Goal: Contribute content: Contribute content

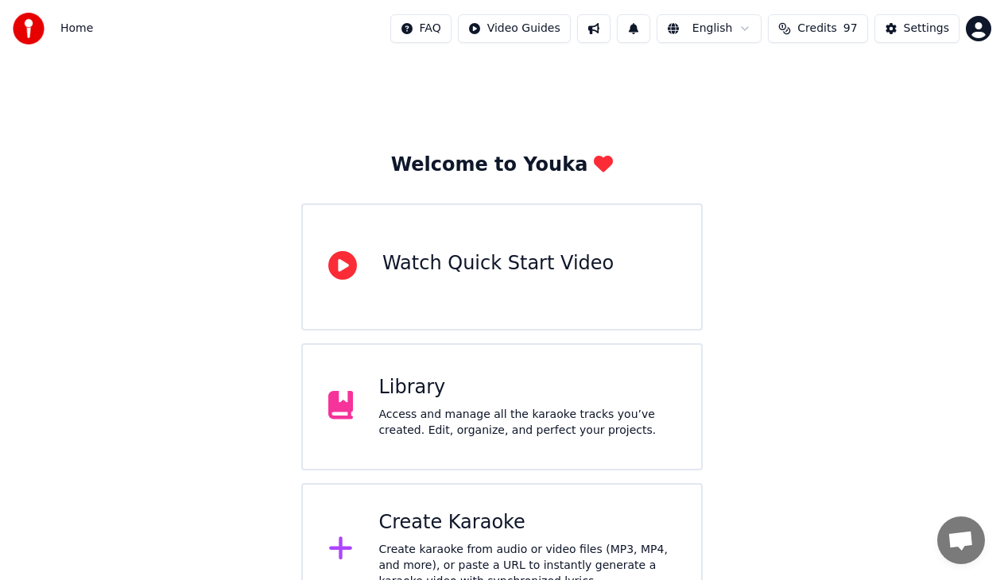
click at [498, 402] on div "Library Access and manage all the karaoke tracks you’ve created. Edit, organize…" at bounding box center [526, 407] width 297 height 64
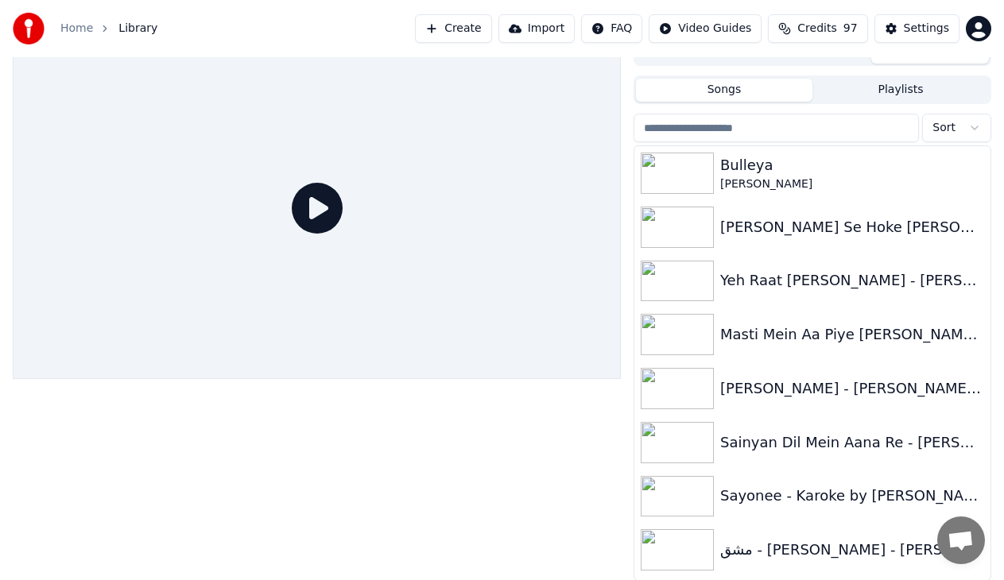
click at [726, 122] on input "search" at bounding box center [775, 128] width 285 height 29
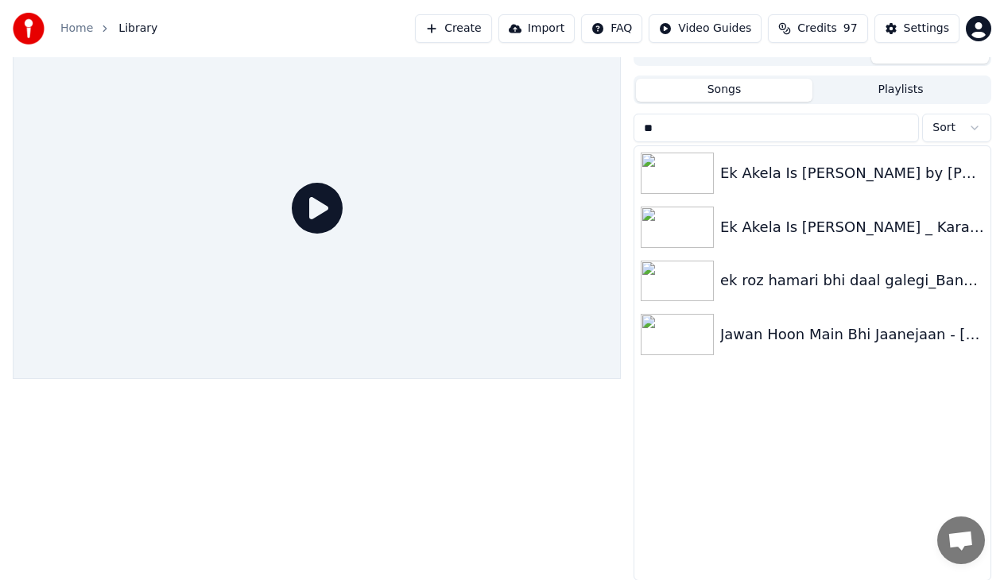
type input "*"
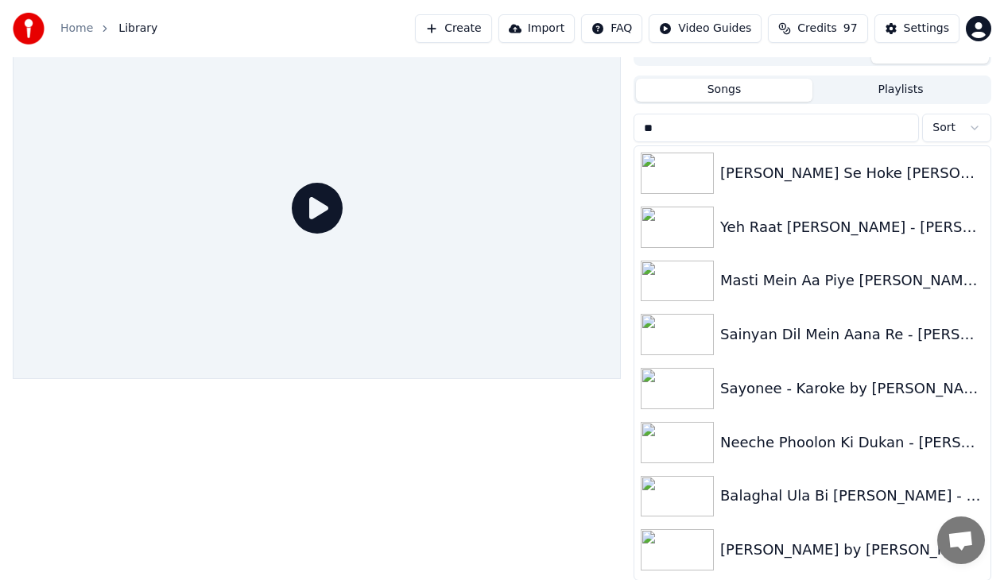
type input "*"
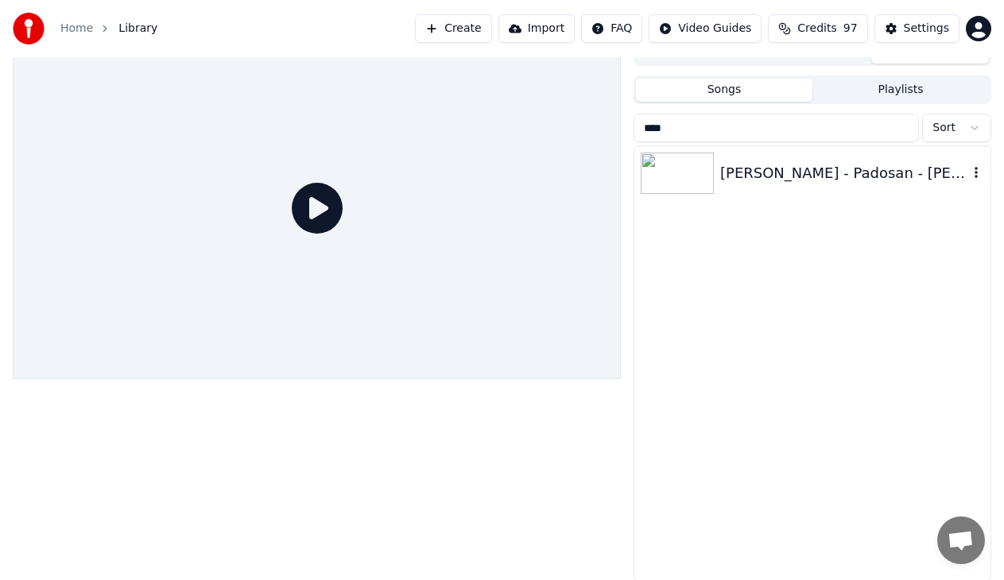
type input "****"
click at [812, 177] on div "[PERSON_NAME] - Padosan - [PERSON_NAME] by [PERSON_NAME]" at bounding box center [844, 173] width 248 height 22
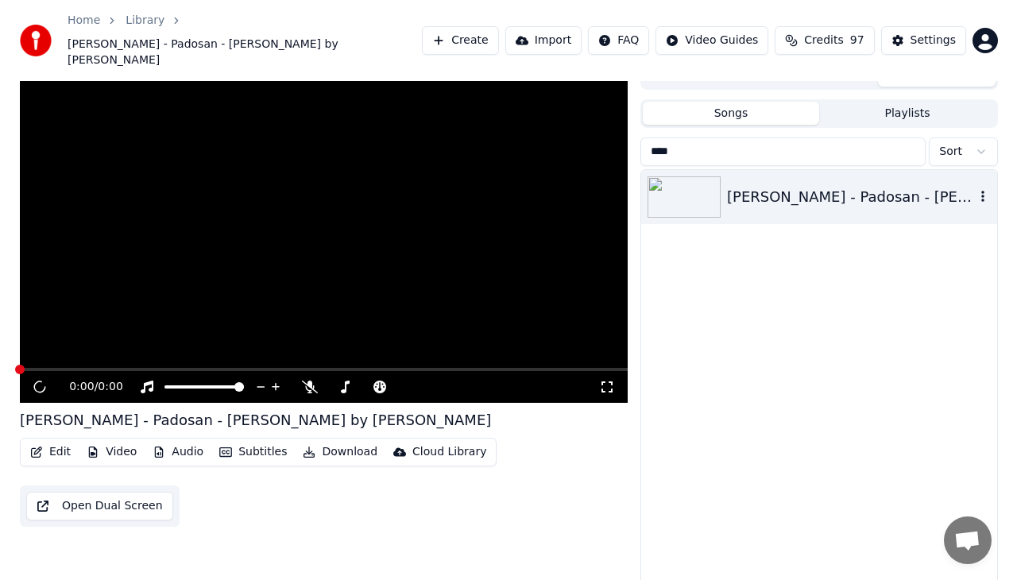
scroll to position [28, 0]
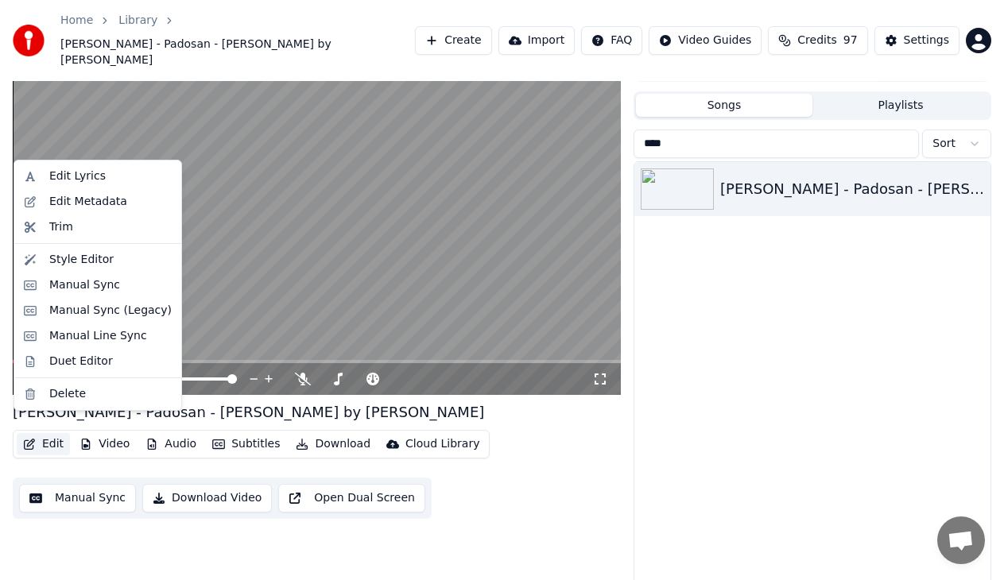
click at [48, 433] on button "Edit" at bounding box center [43, 444] width 53 height 22
click at [85, 177] on div "Edit Lyrics" at bounding box center [77, 177] width 56 height 16
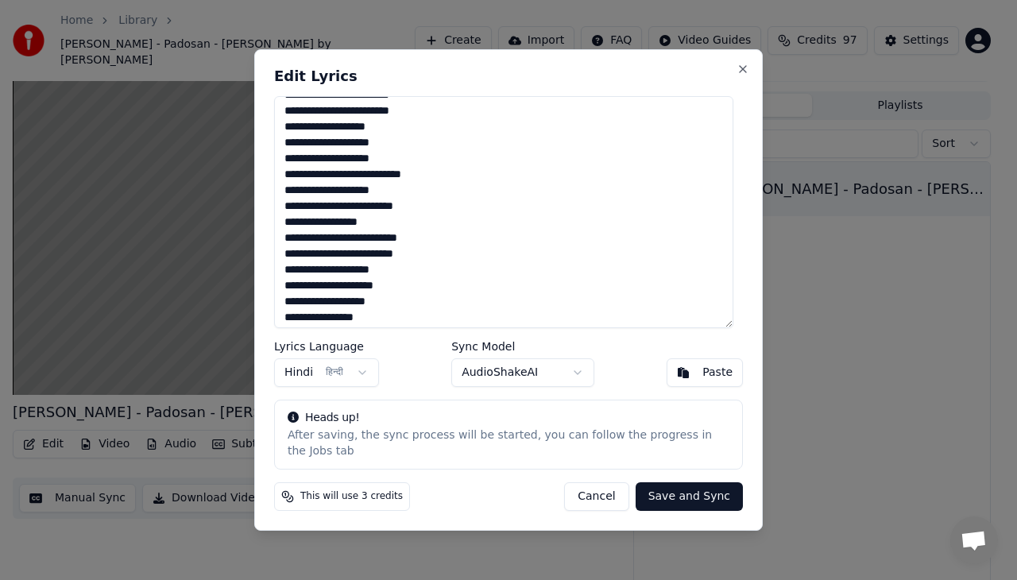
scroll to position [799, 0]
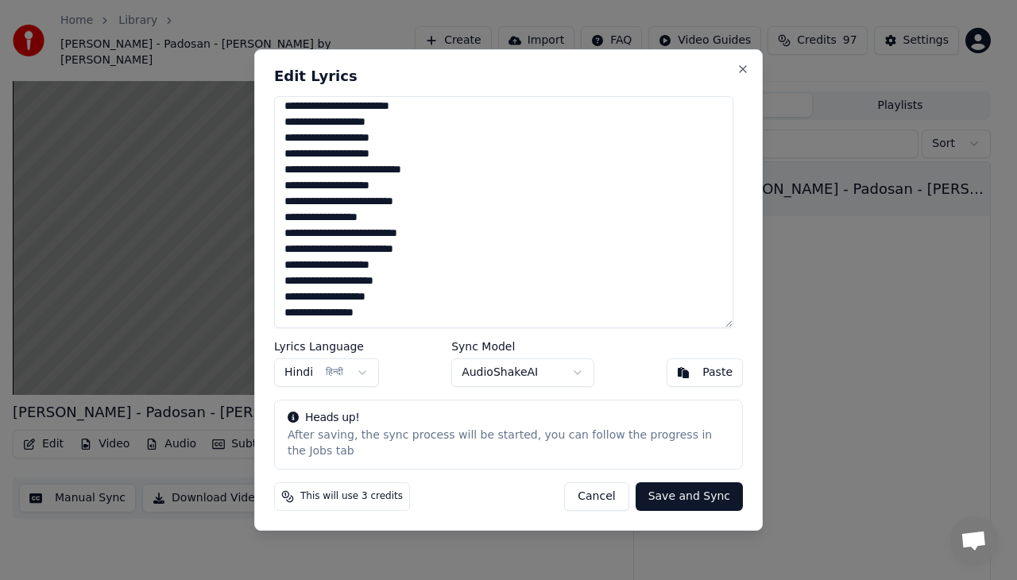
drag, startPoint x: 290, startPoint y: 115, endPoint x: 426, endPoint y: 350, distance: 271.0
click at [426, 350] on div "Edit Lyrics Lyrics Language Hindi हिन्दी Sync Model AudioShakeAI Paste Heads up…" at bounding box center [508, 290] width 509 height 482
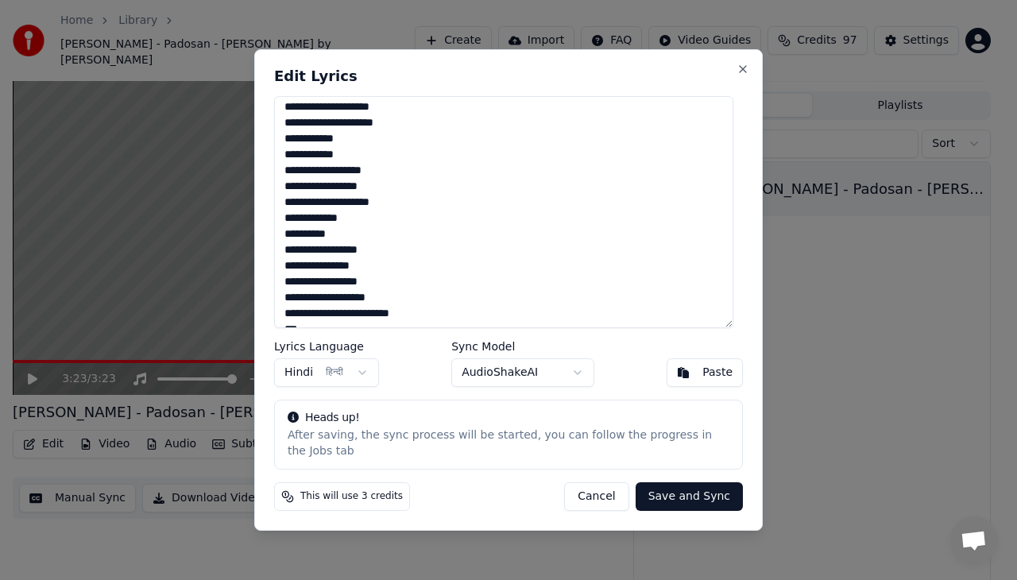
scroll to position [0, 0]
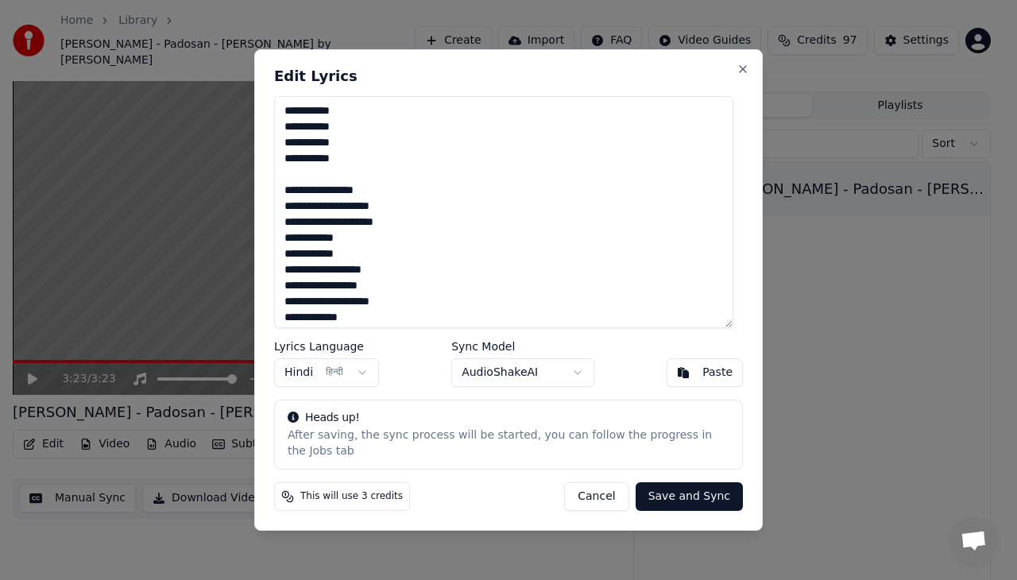
click at [310, 119] on textarea at bounding box center [503, 212] width 459 height 232
click at [294, 135] on textarea at bounding box center [503, 212] width 459 height 232
click at [310, 150] on textarea at bounding box center [503, 212] width 459 height 232
click at [294, 165] on textarea at bounding box center [503, 212] width 459 height 232
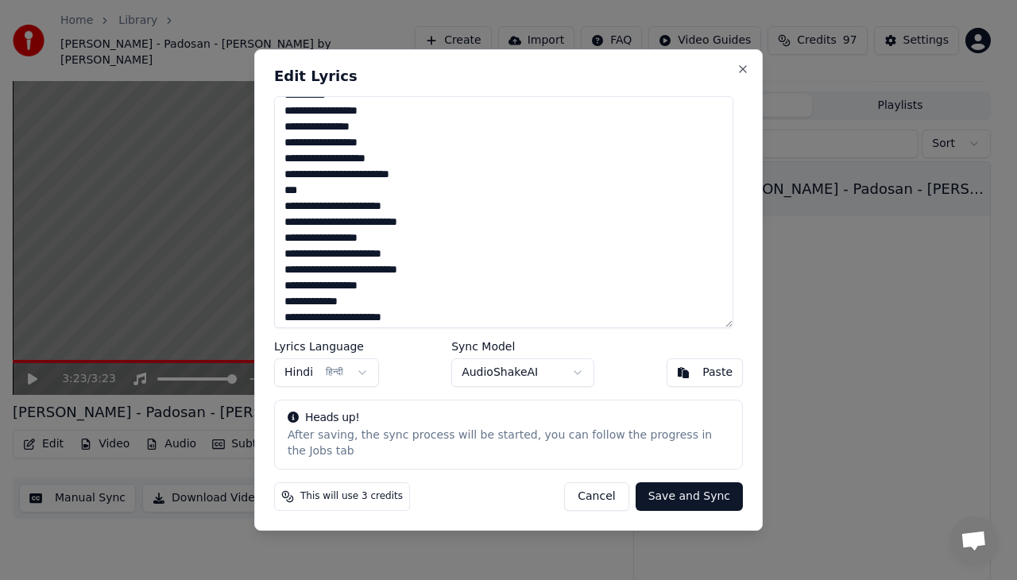
scroll to position [318, 0]
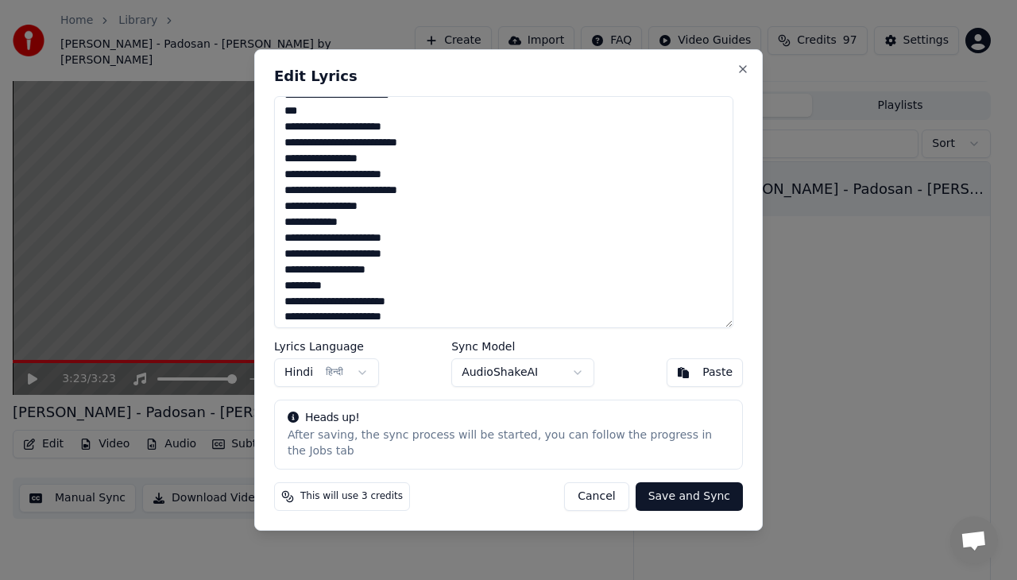
click at [355, 151] on textarea at bounding box center [503, 212] width 459 height 232
click at [354, 201] on textarea at bounding box center [503, 212] width 459 height 232
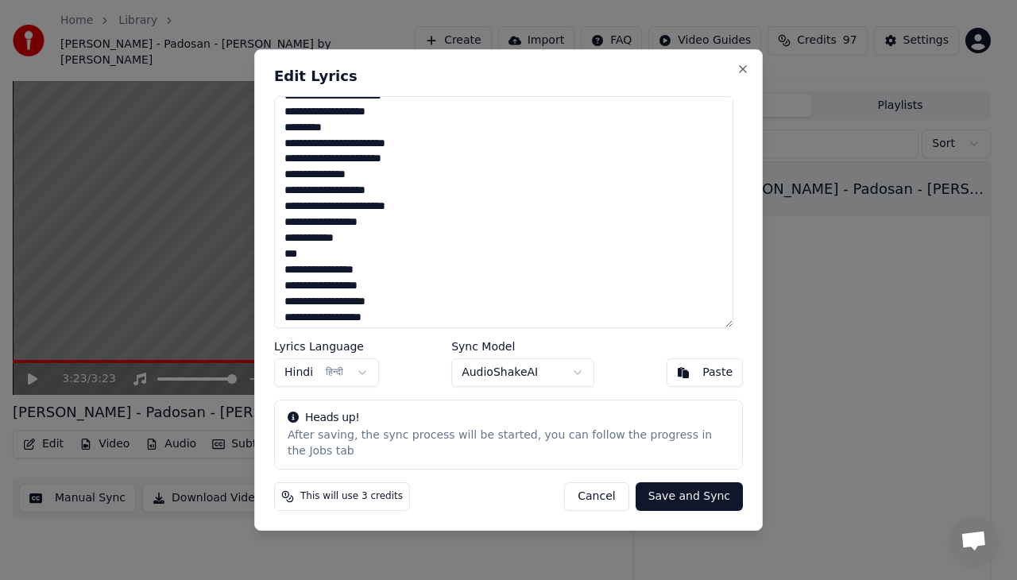
scroll to position [477, 0]
click at [331, 148] on textarea at bounding box center [503, 212] width 459 height 232
click at [334, 153] on textarea at bounding box center [503, 212] width 459 height 232
click at [385, 149] on textarea at bounding box center [503, 212] width 459 height 232
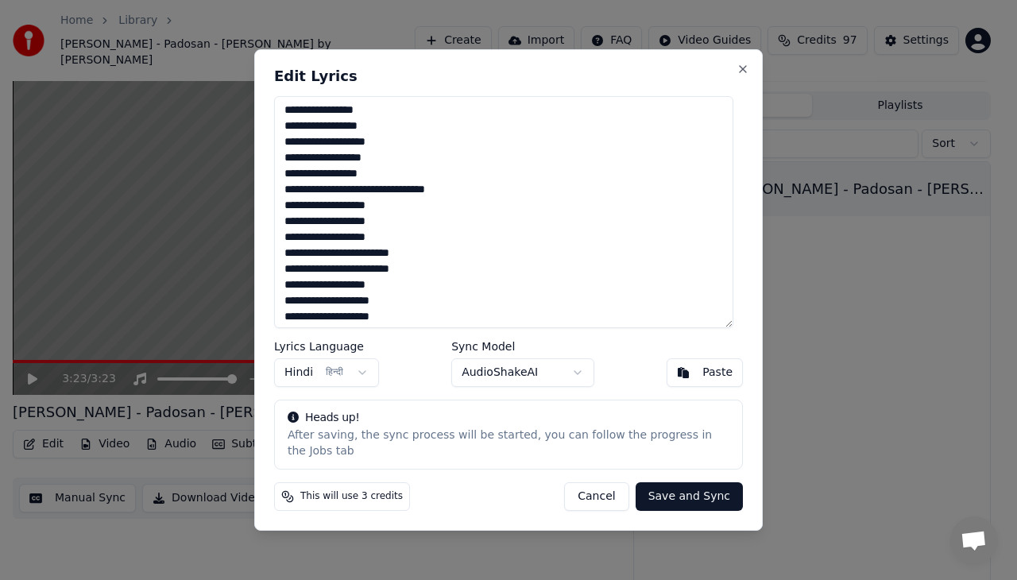
scroll to position [715, 0]
click at [317, 212] on textarea at bounding box center [503, 212] width 459 height 232
click at [321, 229] on textarea at bounding box center [503, 212] width 459 height 232
click at [312, 230] on textarea at bounding box center [503, 212] width 459 height 232
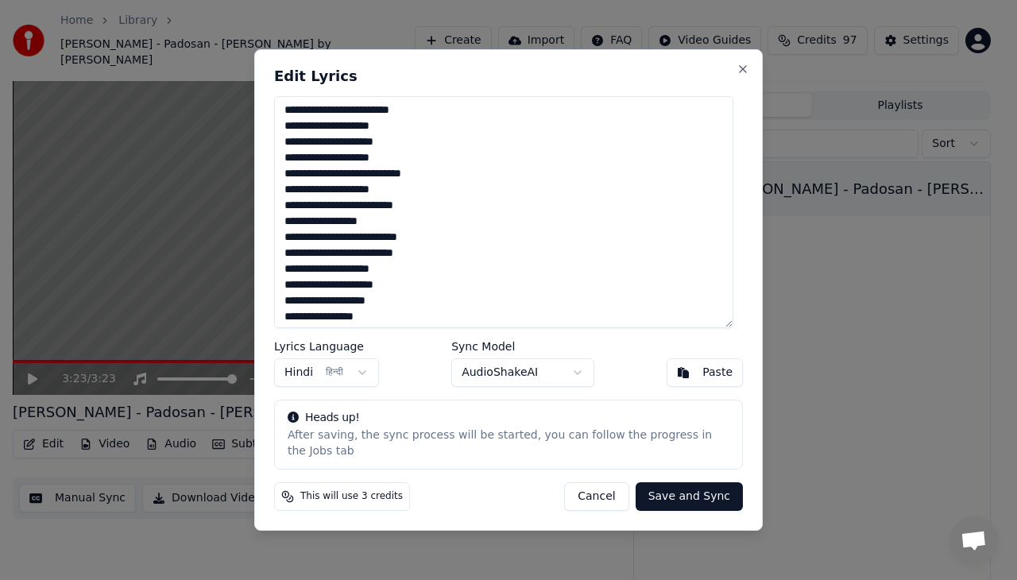
click at [296, 246] on textarea at bounding box center [503, 212] width 459 height 232
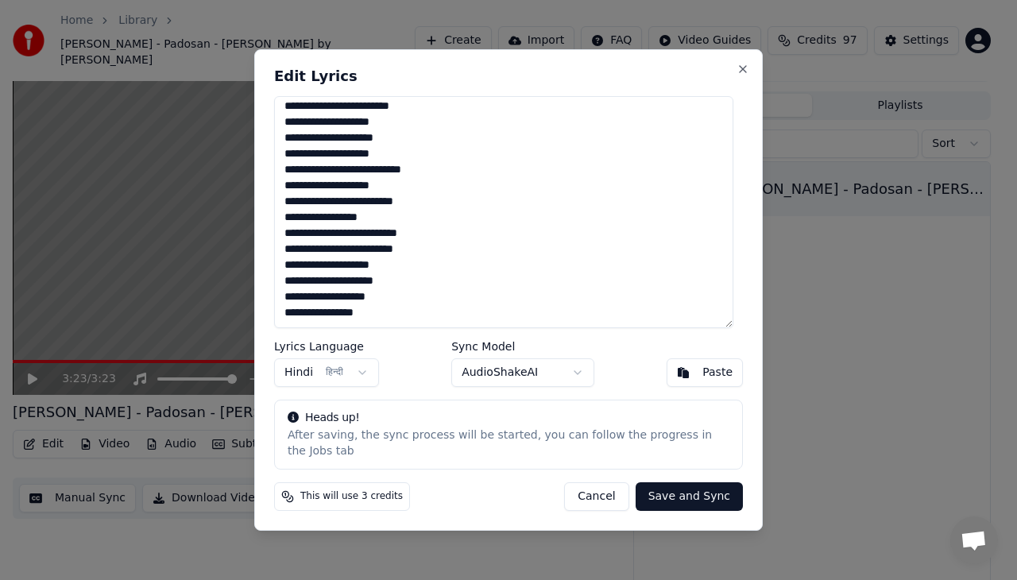
click at [362, 306] on textarea at bounding box center [503, 212] width 459 height 232
click at [343, 308] on textarea at bounding box center [503, 212] width 459 height 232
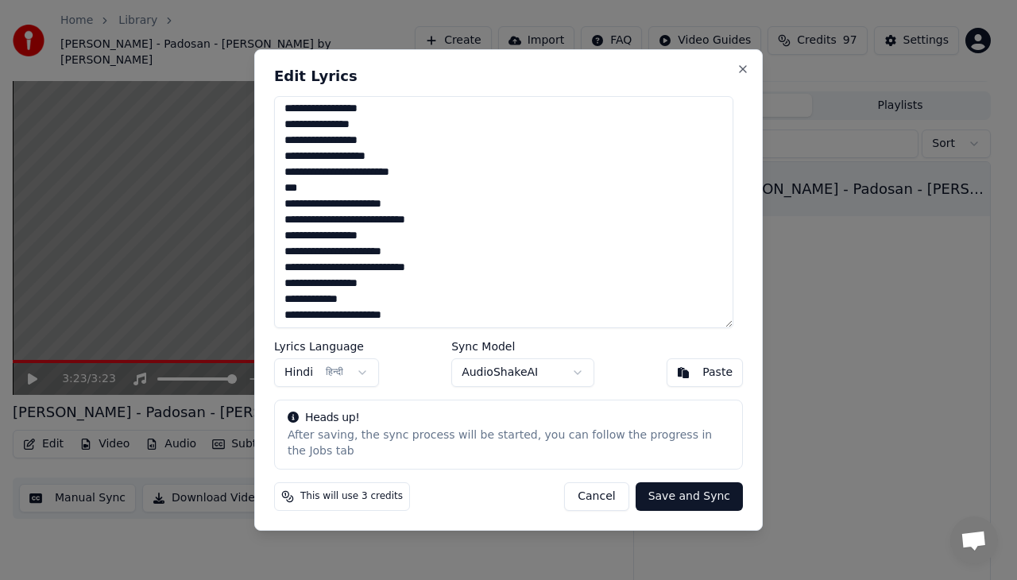
scroll to position [0, 0]
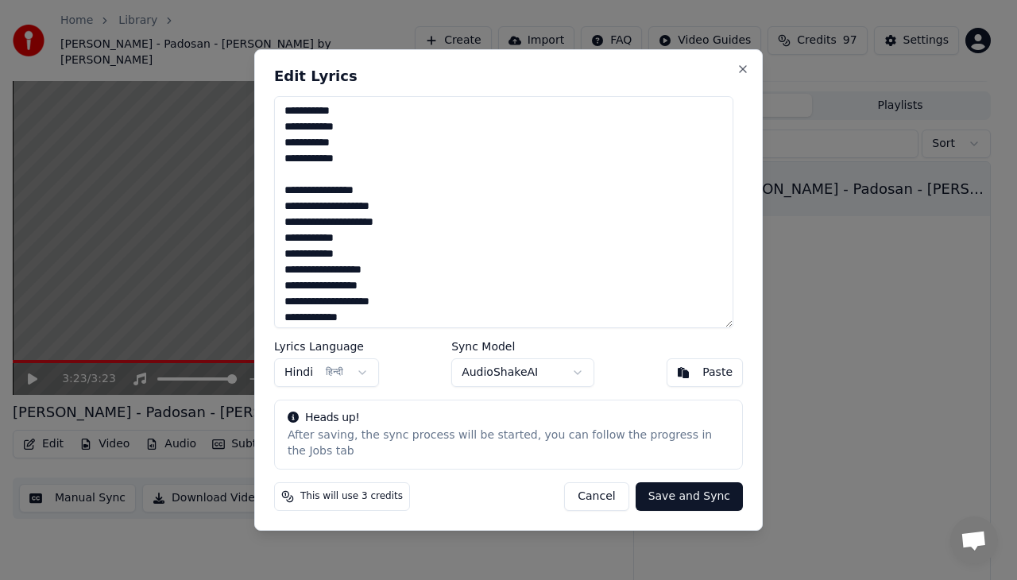
drag, startPoint x: 389, startPoint y: 319, endPoint x: 275, endPoint y: 91, distance: 254.5
click at [275, 91] on div "Edit Lyrics Lyrics Language Hindi हिन्दी Sync Model AudioShakeAI Paste Heads up…" at bounding box center [508, 290] width 509 height 482
type textarea "**********"
click at [684, 490] on button "Save and Sync" at bounding box center [689, 496] width 107 height 29
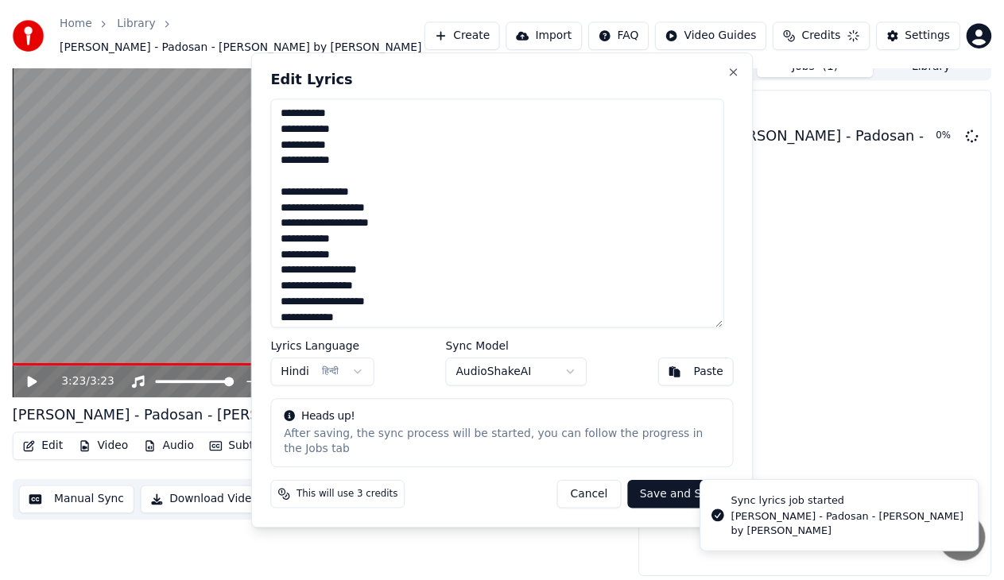
scroll to position [16, 0]
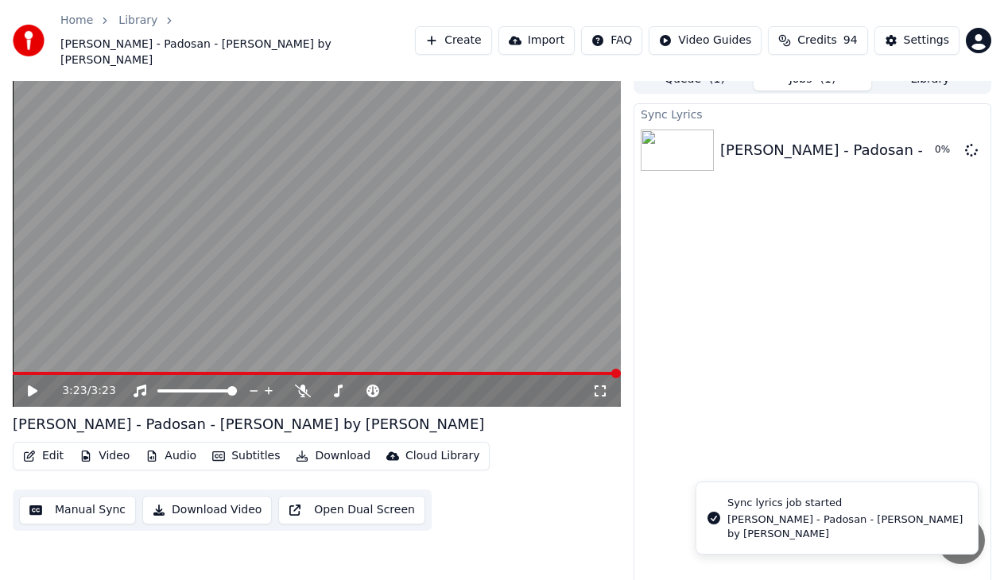
click at [52, 445] on button "Edit" at bounding box center [43, 456] width 53 height 22
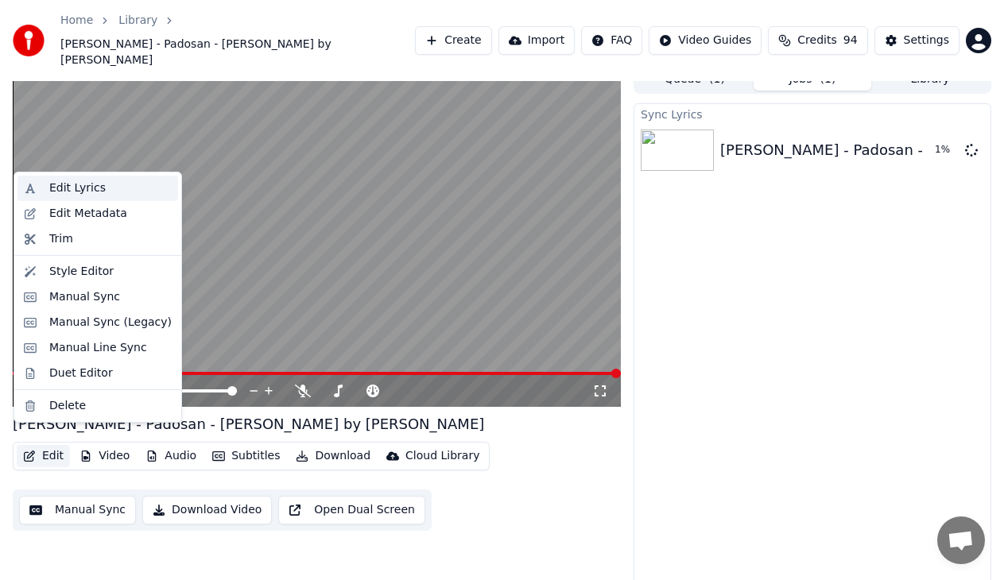
click at [83, 188] on div "Edit Lyrics" at bounding box center [77, 188] width 56 height 16
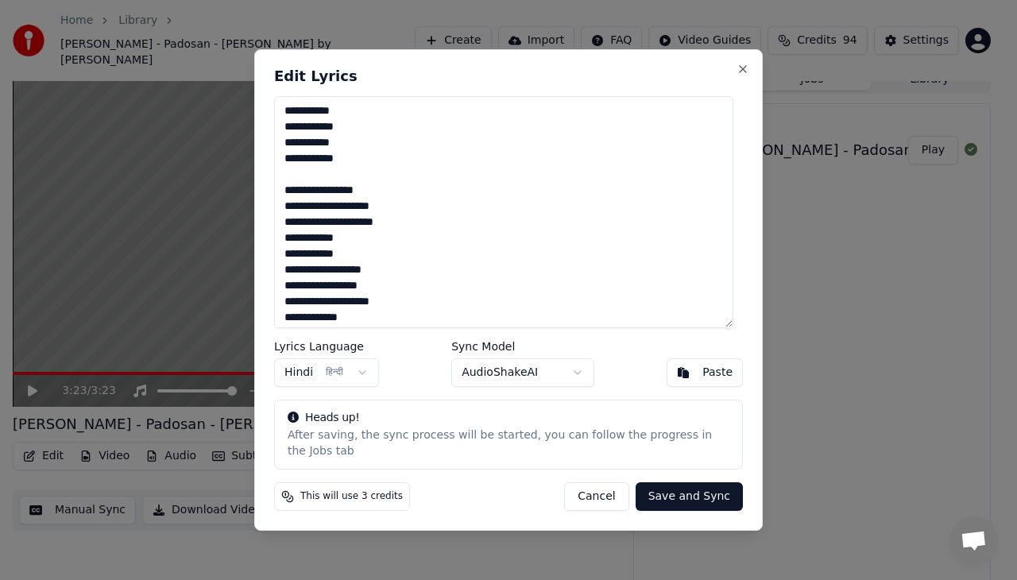
click at [690, 489] on button "Save and Sync" at bounding box center [689, 496] width 107 height 29
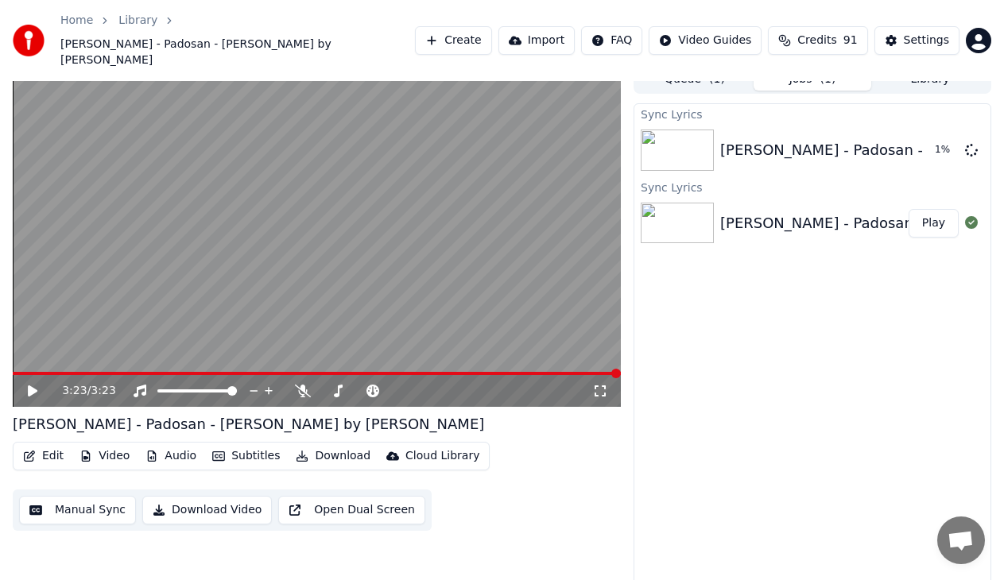
scroll to position [0, 0]
